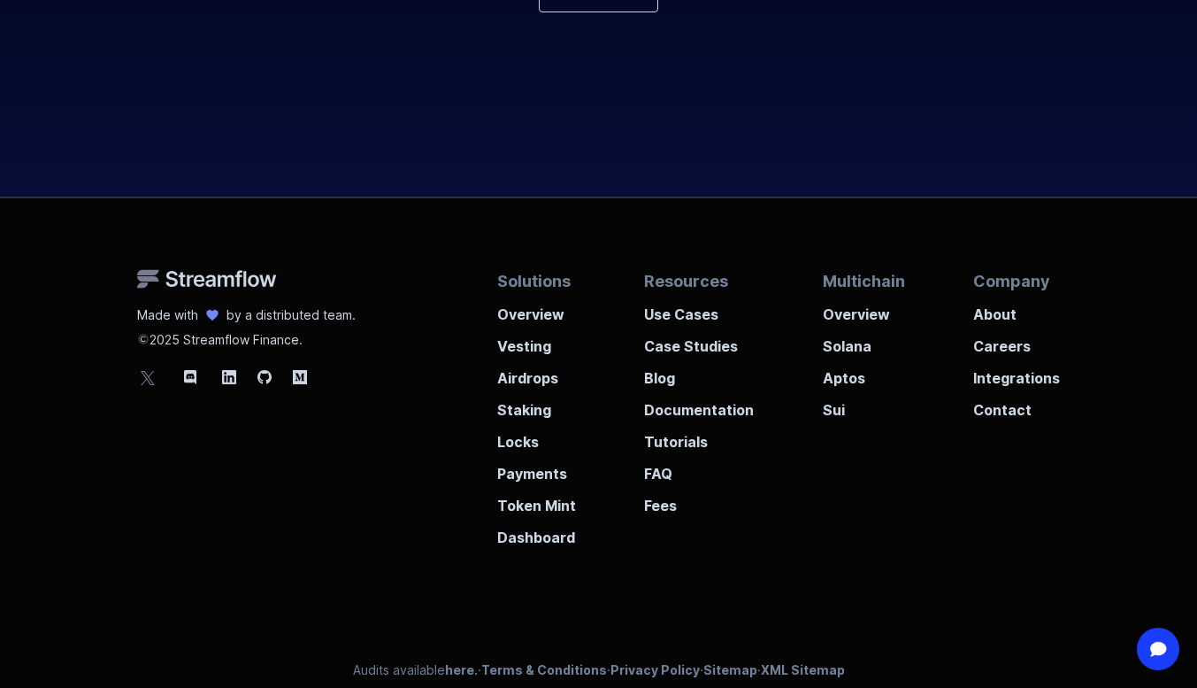
scroll to position [6655, 0]
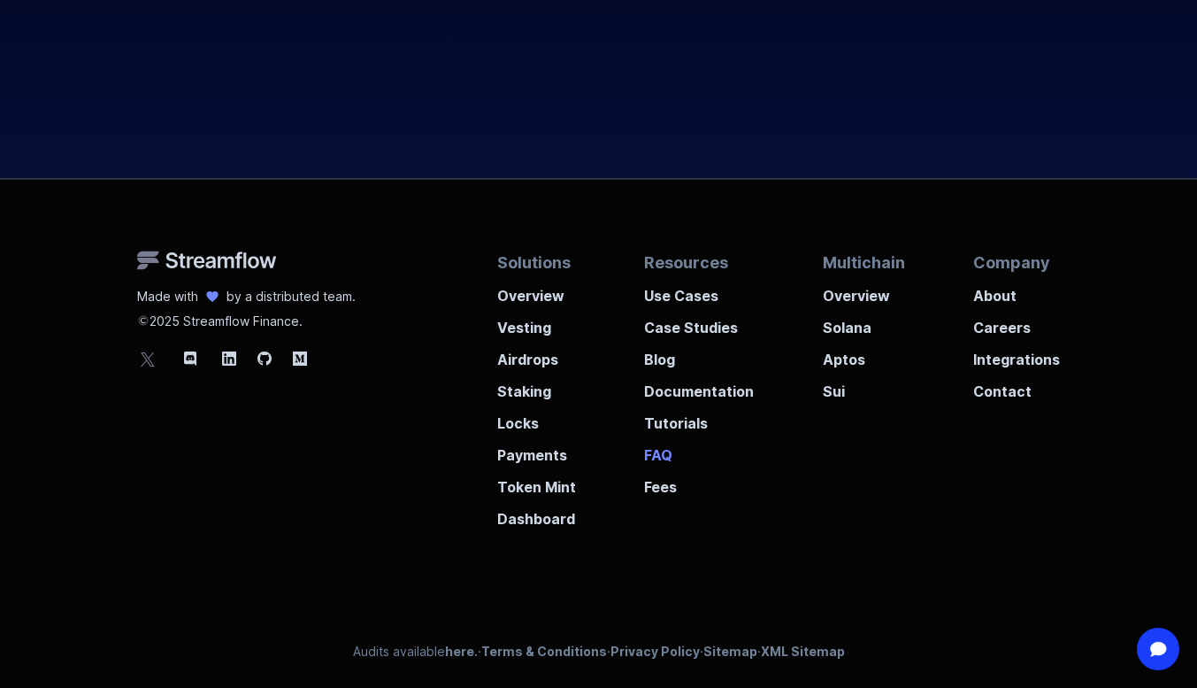
click at [661, 460] on p "FAQ" at bounding box center [699, 450] width 110 height 32
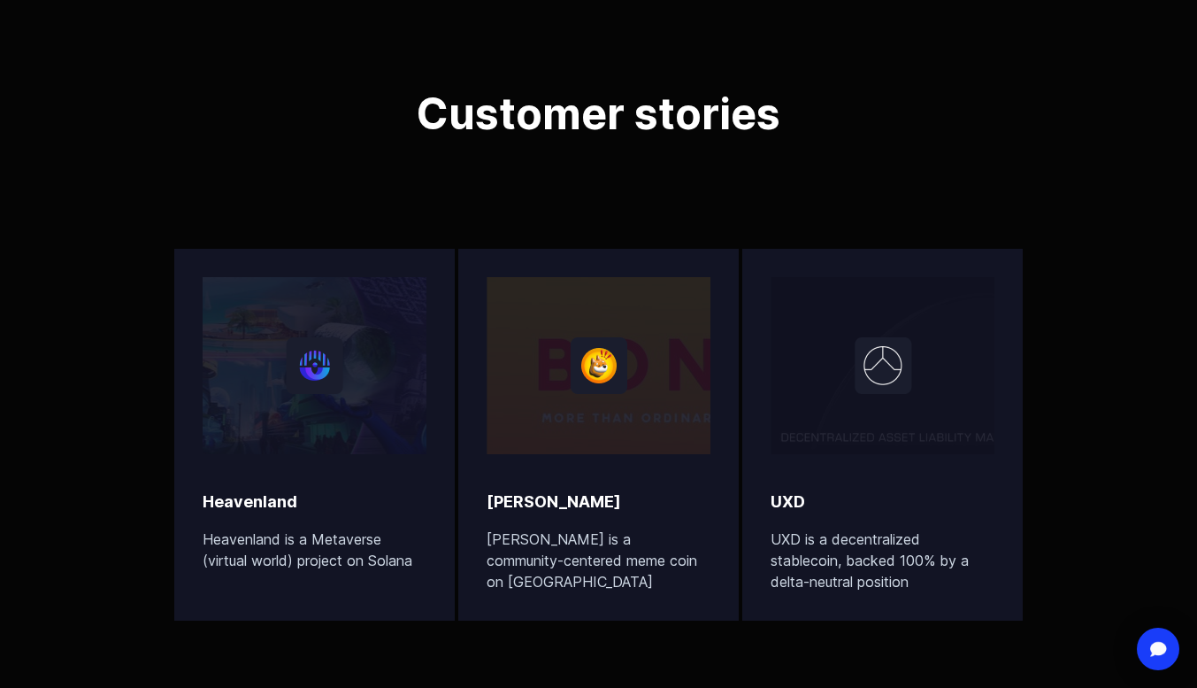
scroll to position [5492, 0]
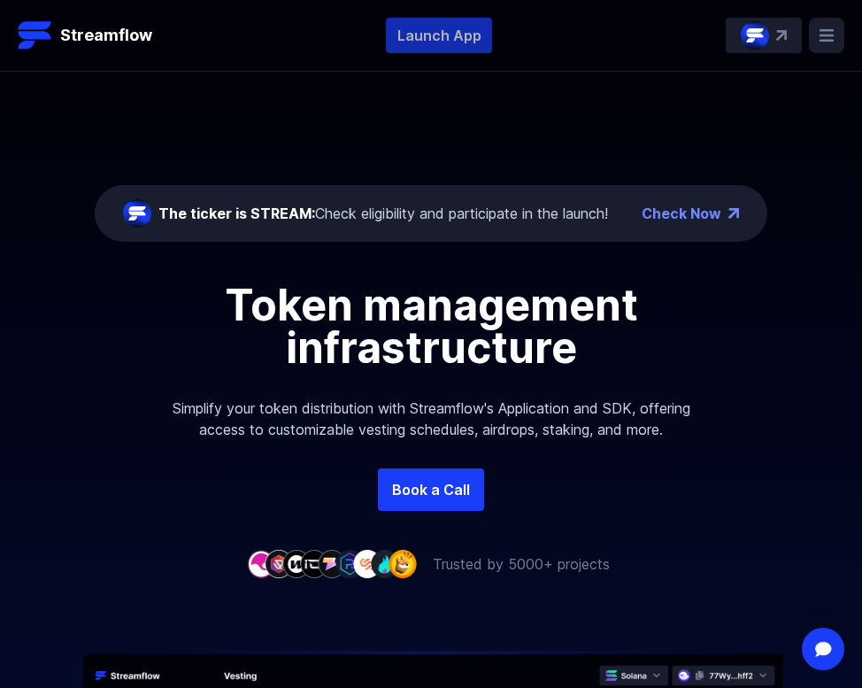
click at [482, 47] on p "Launch App" at bounding box center [439, 35] width 106 height 35
